Goal: Find contact information: Find contact information

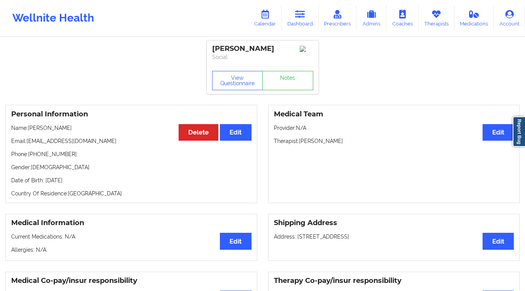
click at [297, 15] on icon at bounding box center [300, 14] width 10 height 8
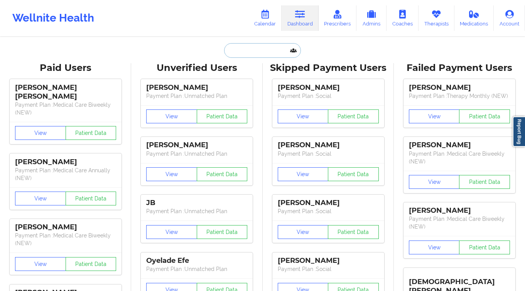
click at [241, 51] on input "text" at bounding box center [262, 50] width 76 height 15
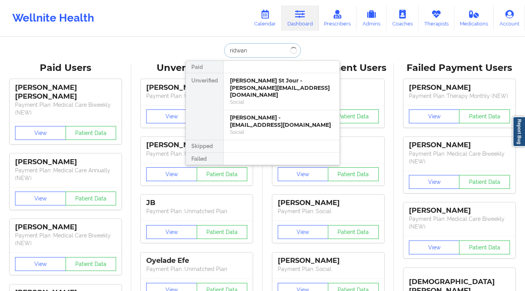
type input "ridwan r"
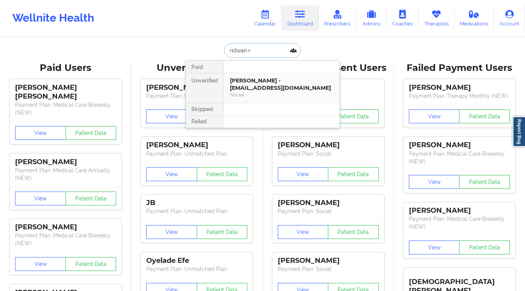
click at [260, 94] on div "Social" at bounding box center [281, 94] width 103 height 7
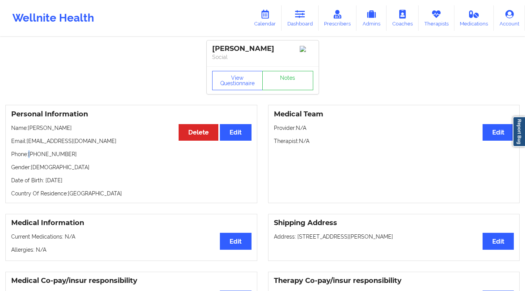
click at [83, 134] on div "Personal Information Edit Delete Name: [PERSON_NAME] Email: [EMAIL_ADDRESS][DOM…" at bounding box center [131, 154] width 252 height 98
drag, startPoint x: 61, startPoint y: 159, endPoint x: 29, endPoint y: 159, distance: 32.0
click at [29, 158] on p "Phone: [PHONE_NUMBER]" at bounding box center [131, 154] width 240 height 8
copy p "[PHONE_NUMBER]"
